Goal: Transaction & Acquisition: Purchase product/service

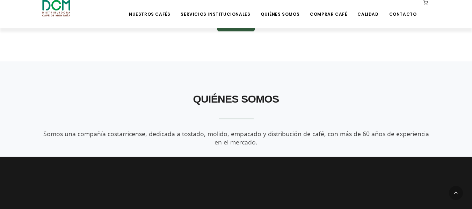
scroll to position [664, 0]
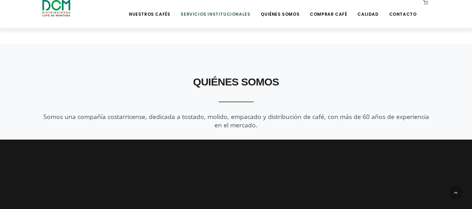
click at [244, 11] on link "Servicios Institucionales" at bounding box center [215, 9] width 78 height 16
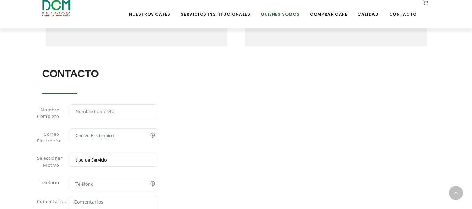
scroll to position [444, 0]
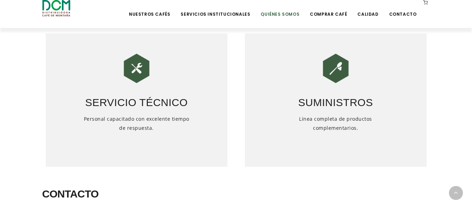
click at [290, 16] on link "Quiénes Somos" at bounding box center [279, 9] width 47 height 16
click at [330, 16] on link "Comprar Café" at bounding box center [328, 9] width 45 height 16
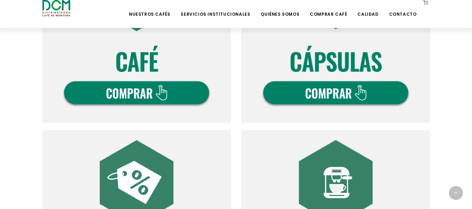
scroll to position [314, 0]
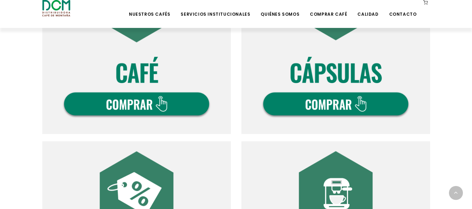
click at [169, 80] on img at bounding box center [136, 40] width 189 height 189
click at [355, 76] on img at bounding box center [335, 40] width 189 height 189
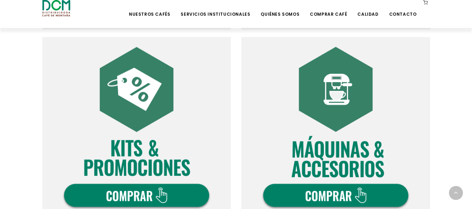
scroll to position [419, 0]
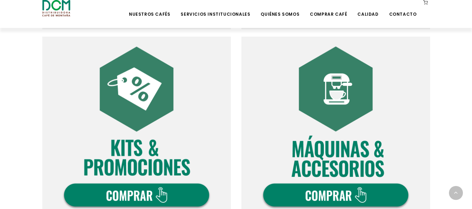
click at [152, 133] on img at bounding box center [136, 131] width 189 height 189
click at [325, 110] on img at bounding box center [335, 131] width 189 height 189
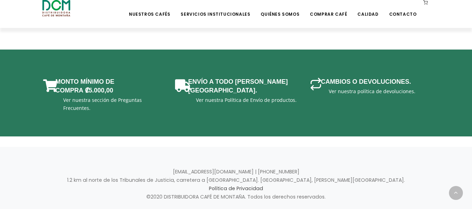
scroll to position [1122, 0]
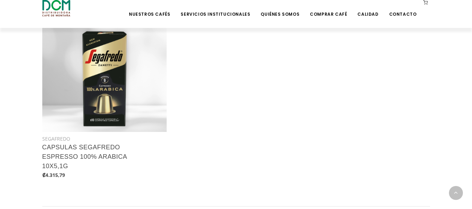
scroll to position [594, 0]
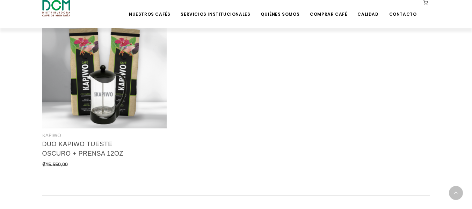
scroll to position [943, 0]
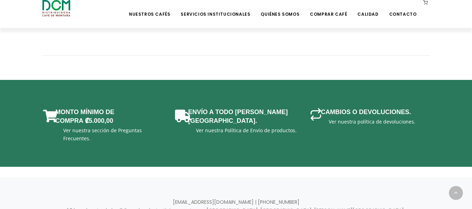
scroll to position [556, 0]
